Goal: Task Accomplishment & Management: Manage account settings

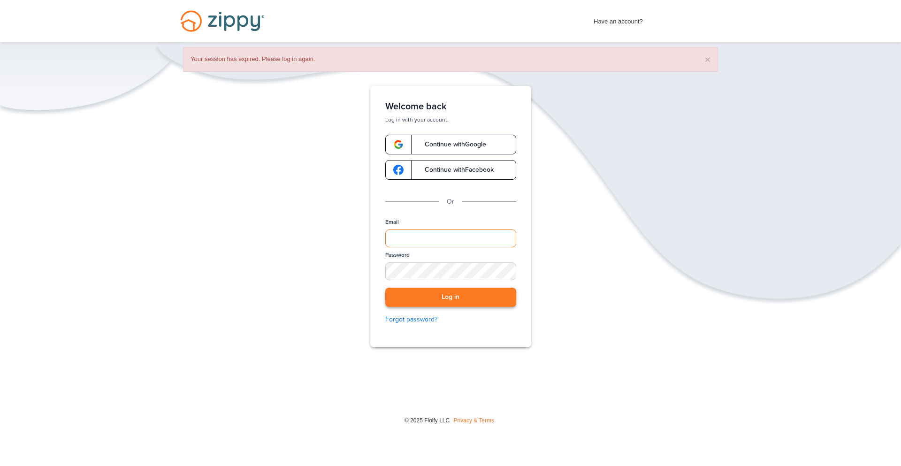
type input "**********"
click at [506, 299] on button "Log in" at bounding box center [450, 297] width 131 height 19
